Goal: Information Seeking & Learning: Learn about a topic

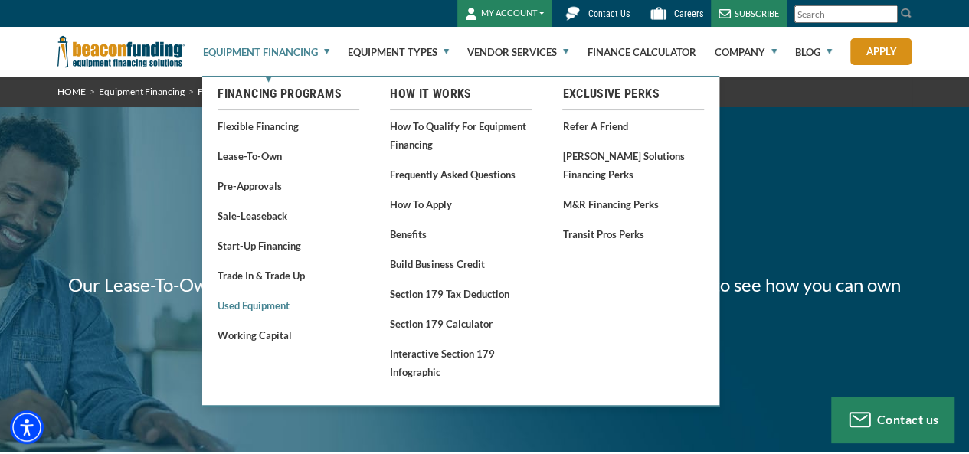
click at [245, 306] on link "Used Equipment" at bounding box center [289, 305] width 142 height 19
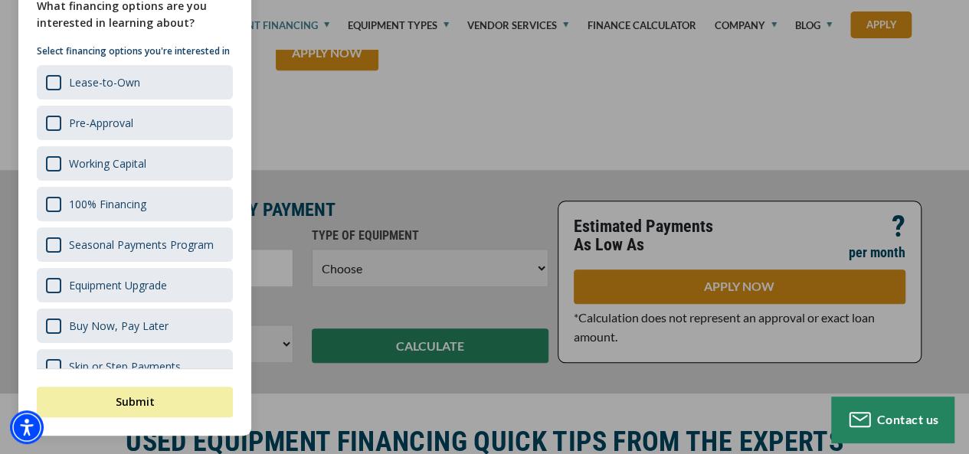
scroll to position [573, 0]
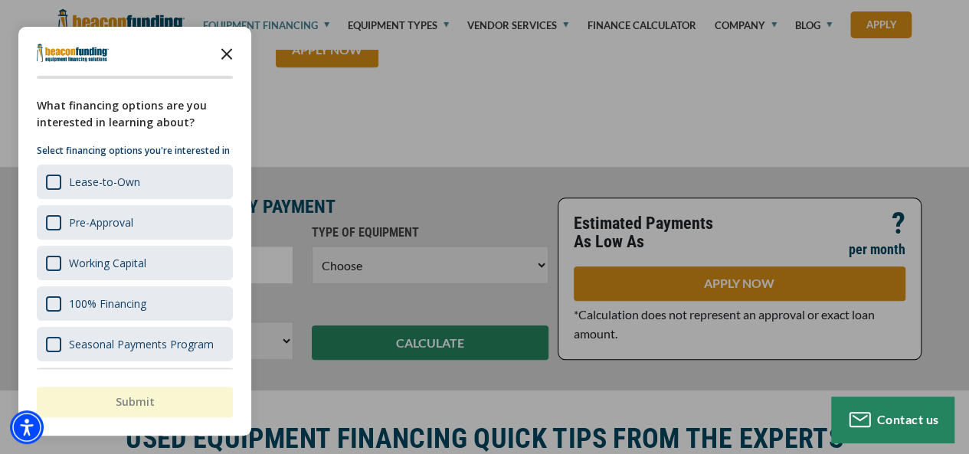
click at [222, 54] on icon "Close the survey" at bounding box center [226, 53] width 31 height 31
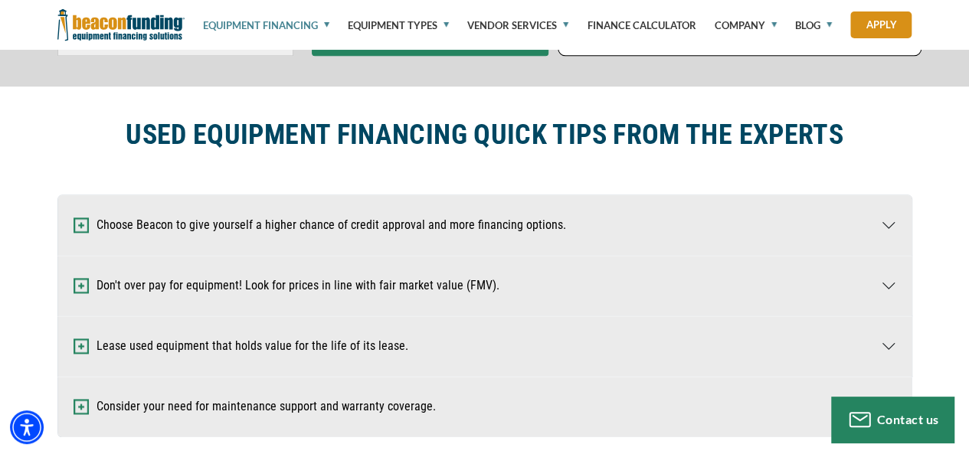
scroll to position [878, 0]
click at [499, 126] on h2 "USED EQUIPMENT FINANCING QUICK TIPS FROM THE EXPERTS" at bounding box center [485, 133] width 718 height 35
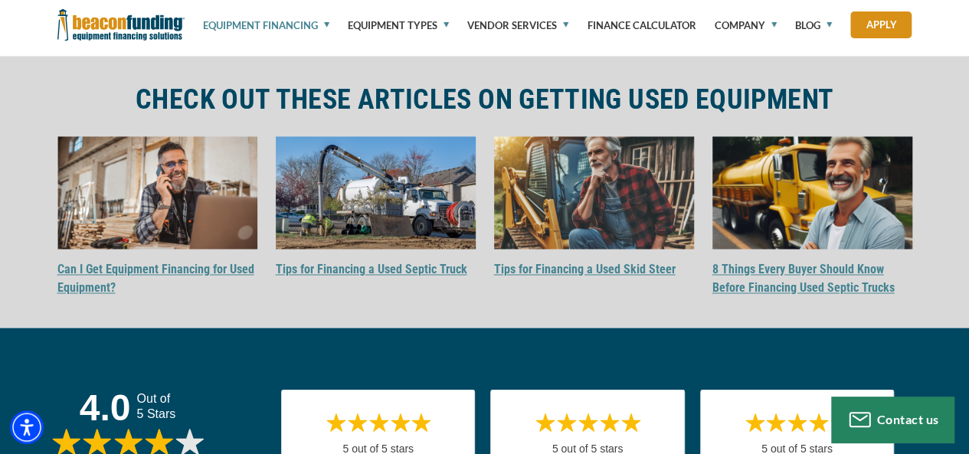
scroll to position [4004, 0]
